Goal: Information Seeking & Learning: Learn about a topic

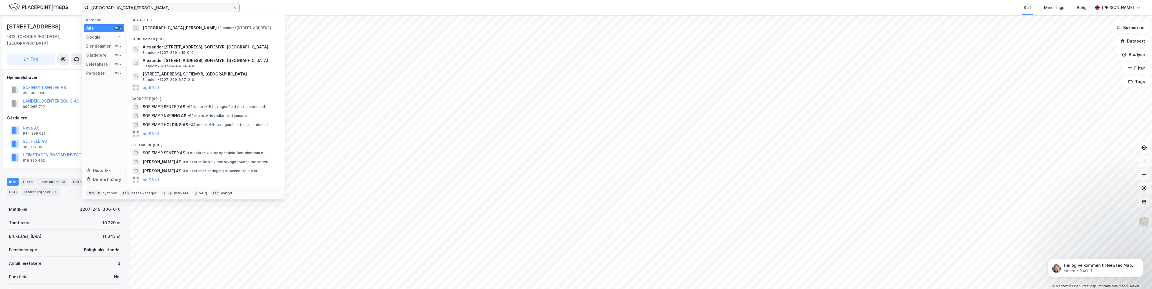
drag, startPoint x: 127, startPoint y: 8, endPoint x: 67, endPoint y: 4, distance: 59.6
click at [67, 4] on div "sofiemyr [PERSON_NAME] Kategori Alle 99+ Google 1 Eiendommer 99+ Gårdeiere 99+ …" at bounding box center [576, 7] width 1152 height 15
type input "notodden"
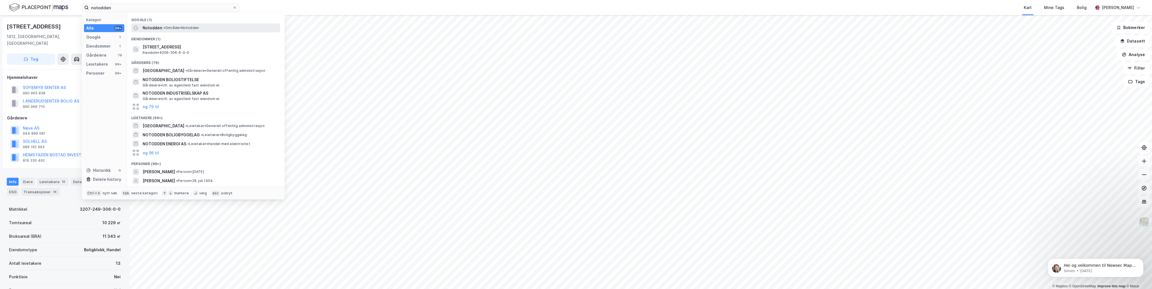
click at [157, 30] on span "Notodden" at bounding box center [153, 28] width 20 height 7
